Goal: Find specific page/section: Find specific page/section

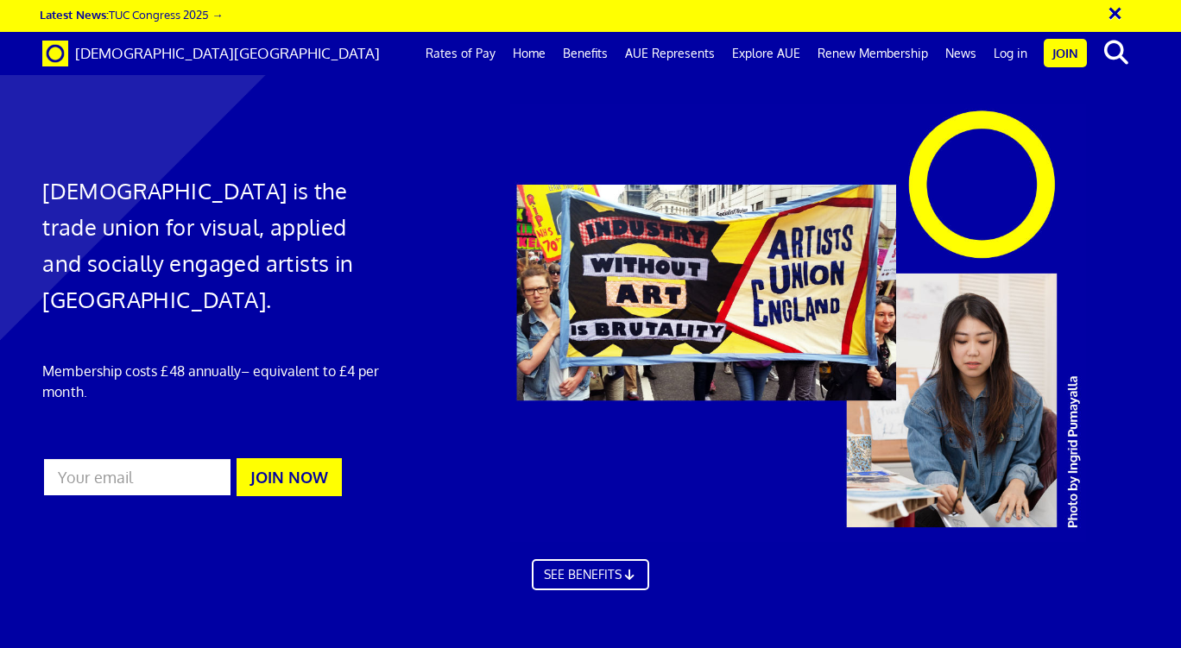
scroll to position [0, 7]
click at [1006, 55] on link "Log in" at bounding box center [1010, 53] width 51 height 43
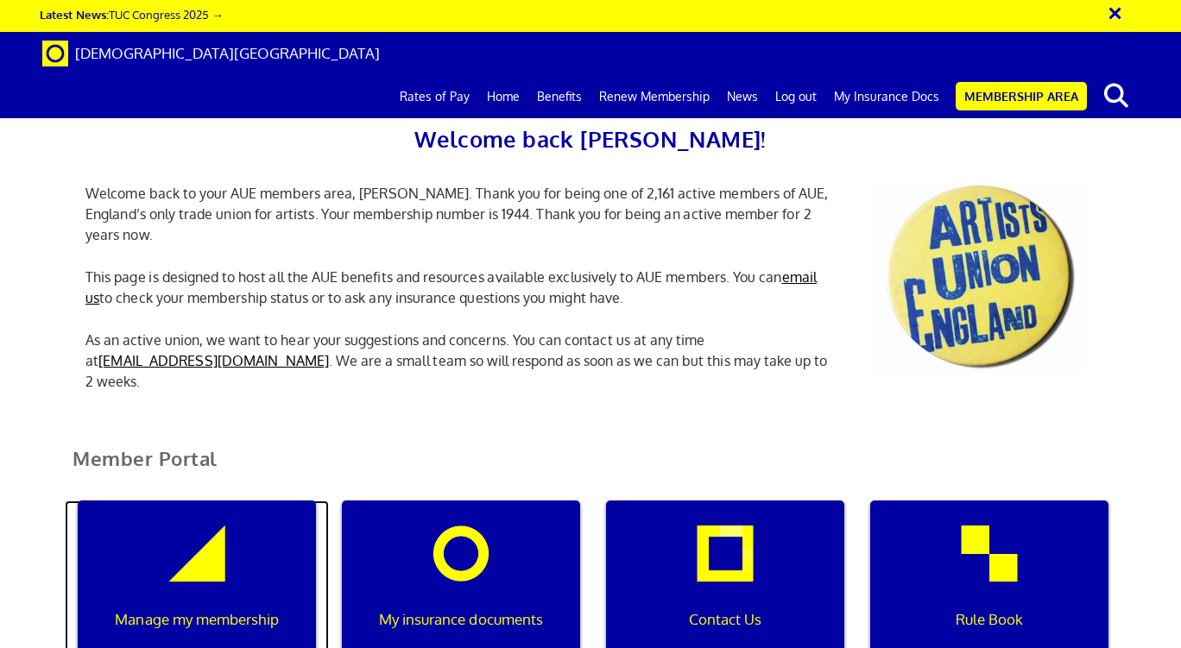
click at [193, 555] on div "Manage my membership" at bounding box center [197, 584] width 238 height 166
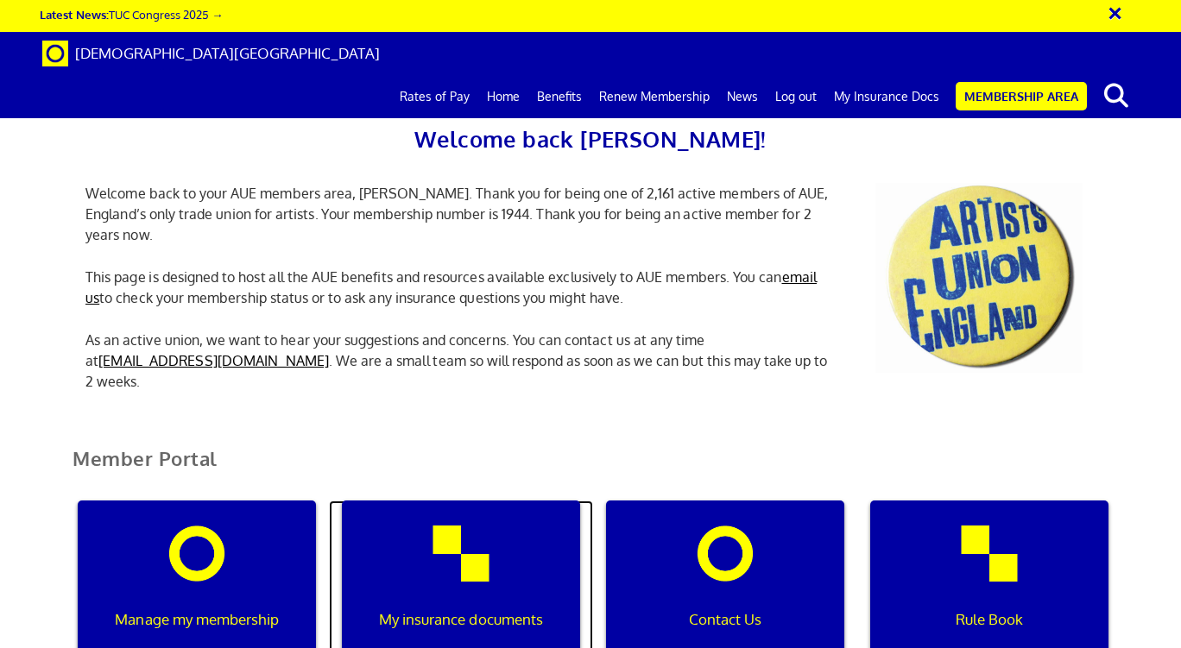
click at [456, 566] on div "My insurance documents" at bounding box center [461, 584] width 238 height 166
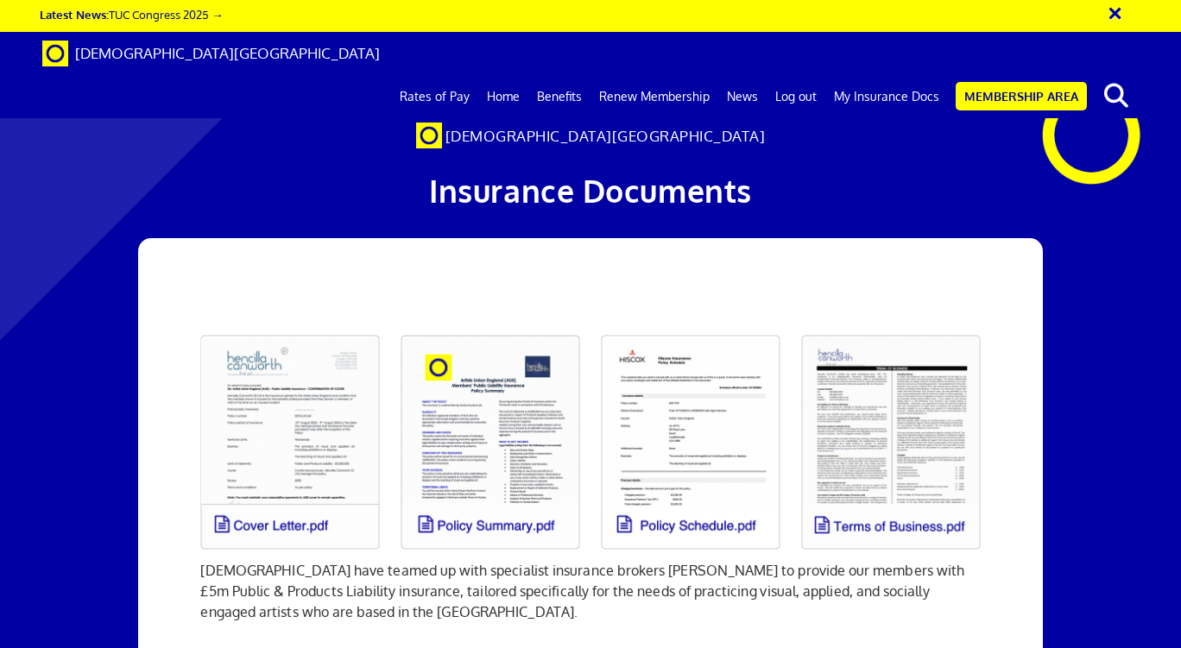
scroll to position [187, 0]
click at [301, 325] on link at bounding box center [290, 443] width 200 height 236
